Goal: Check status: Check status

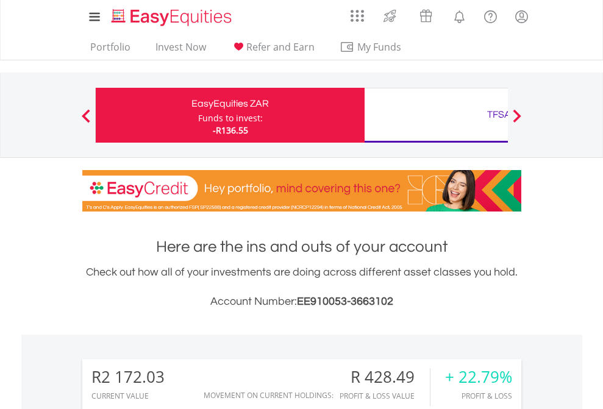
scroll to position [117, 191]
click at [198, 115] on div "Funds to invest:" at bounding box center [230, 118] width 65 height 12
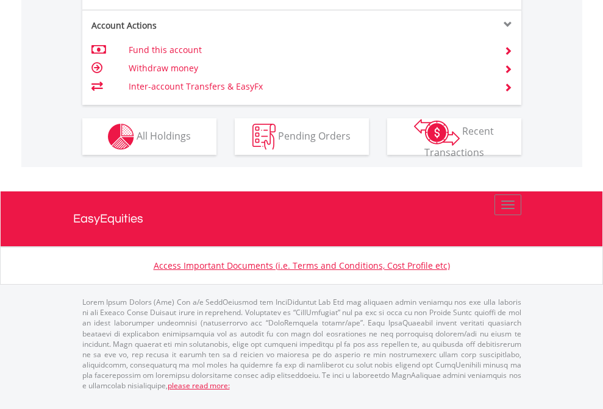
scroll to position [1242, 0]
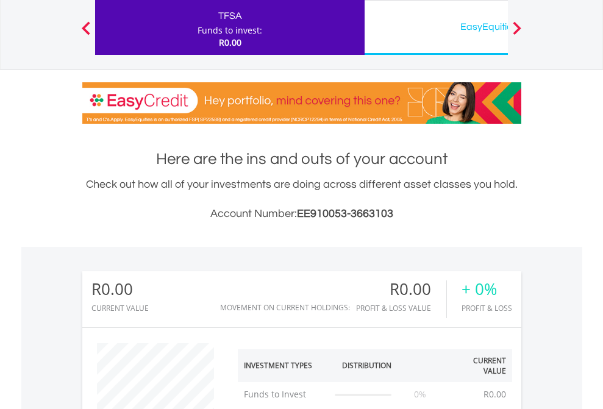
click at [436, 27] on div "EasyEquities USD" at bounding box center [499, 26] width 254 height 17
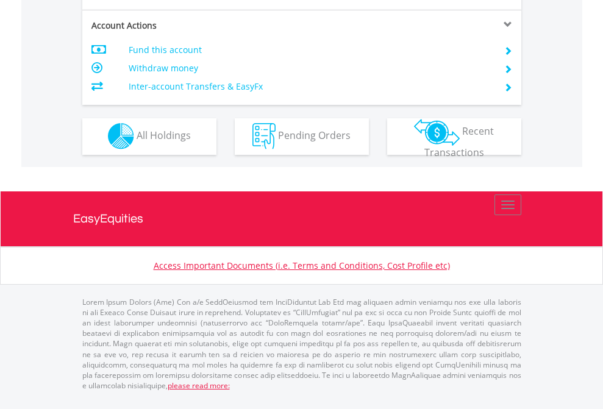
scroll to position [1140, 0]
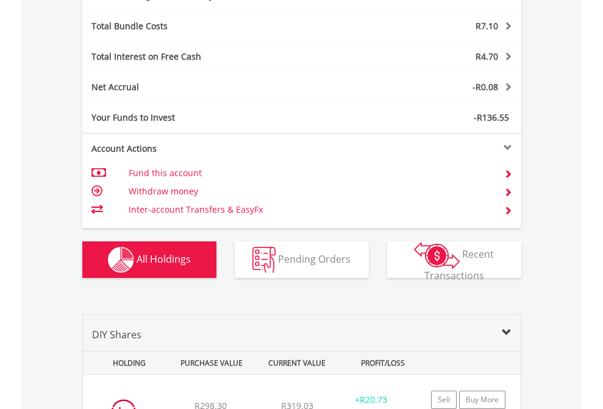
scroll to position [1453, 0]
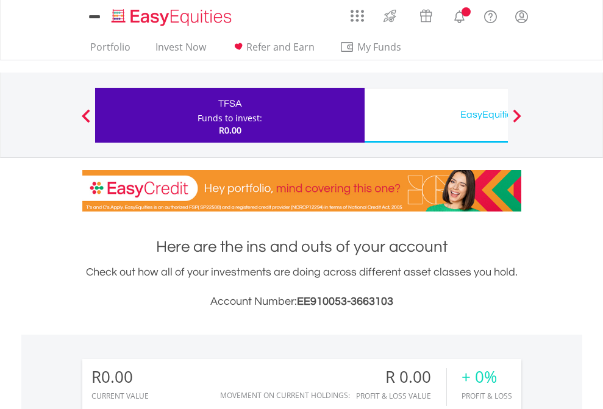
scroll to position [117, 191]
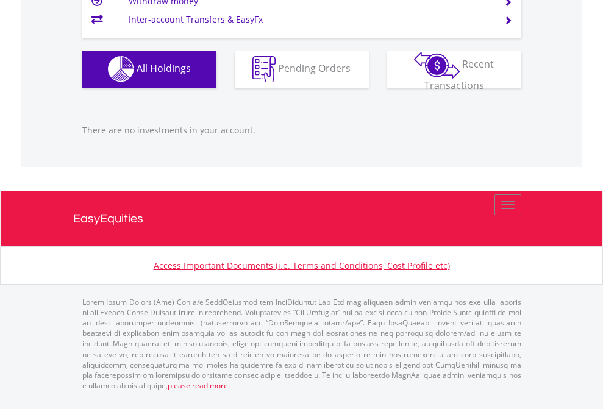
scroll to position [1207, 0]
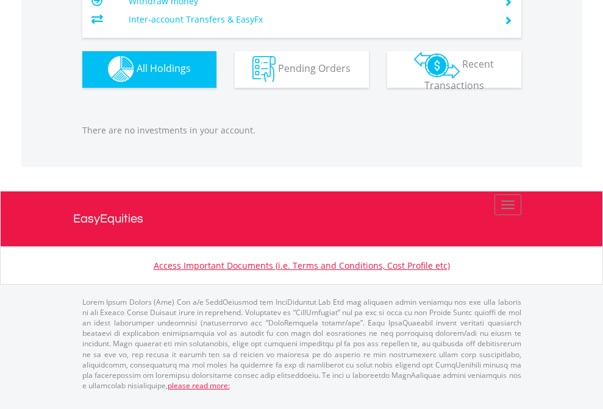
scroll to position [117, 191]
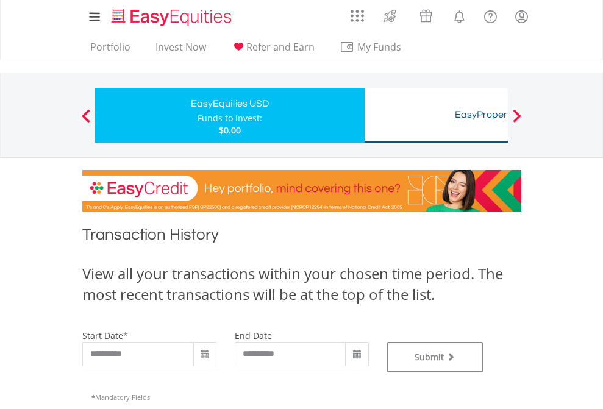
type input "**********"
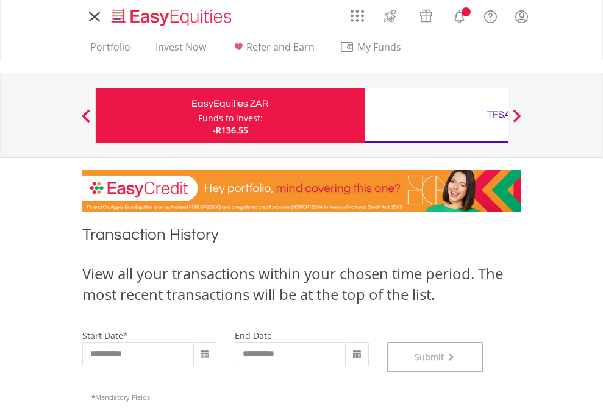
scroll to position [494, 0]
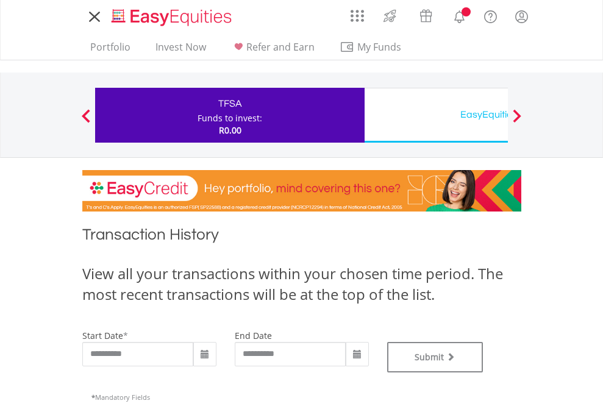
type input "**********"
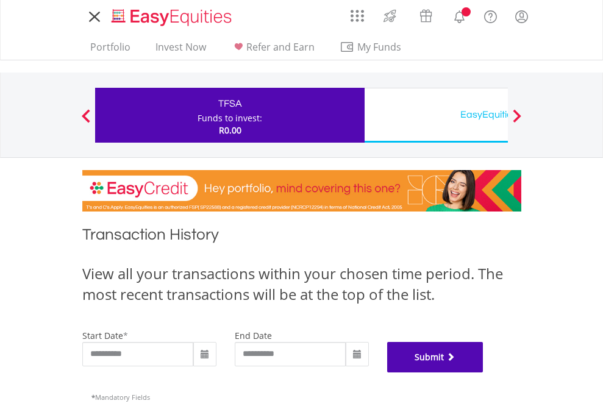
click at [483, 372] on button "Submit" at bounding box center [435, 357] width 96 height 30
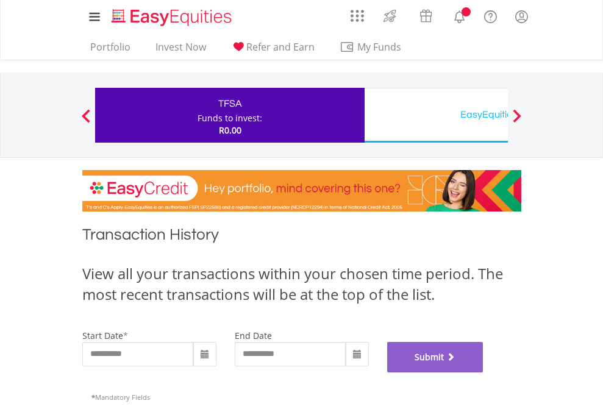
scroll to position [494, 0]
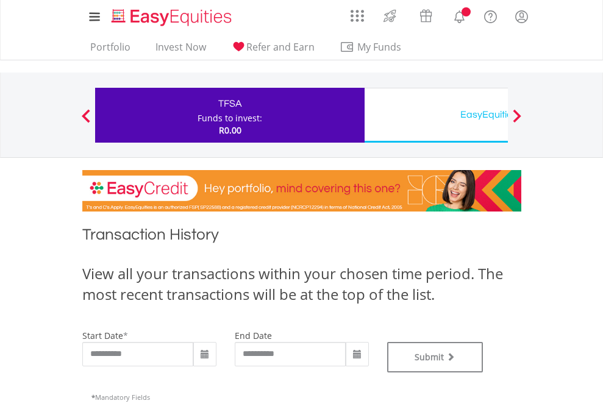
click at [436, 115] on div "EasyEquities USD" at bounding box center [499, 114] width 254 height 17
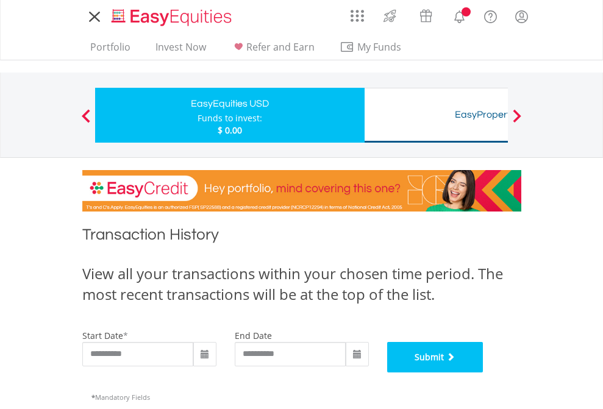
click at [483, 372] on button "Submit" at bounding box center [435, 357] width 96 height 30
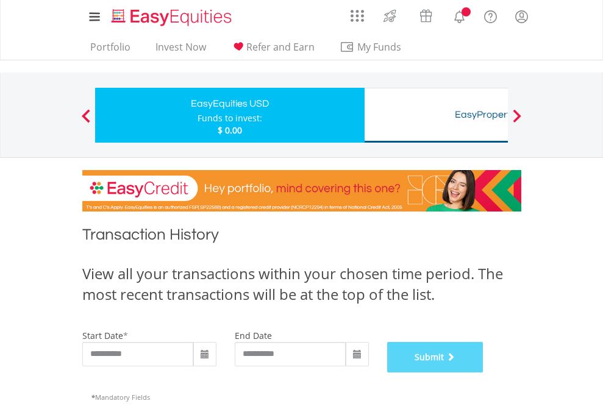
scroll to position [494, 0]
